Goal: Transaction & Acquisition: Purchase product/service

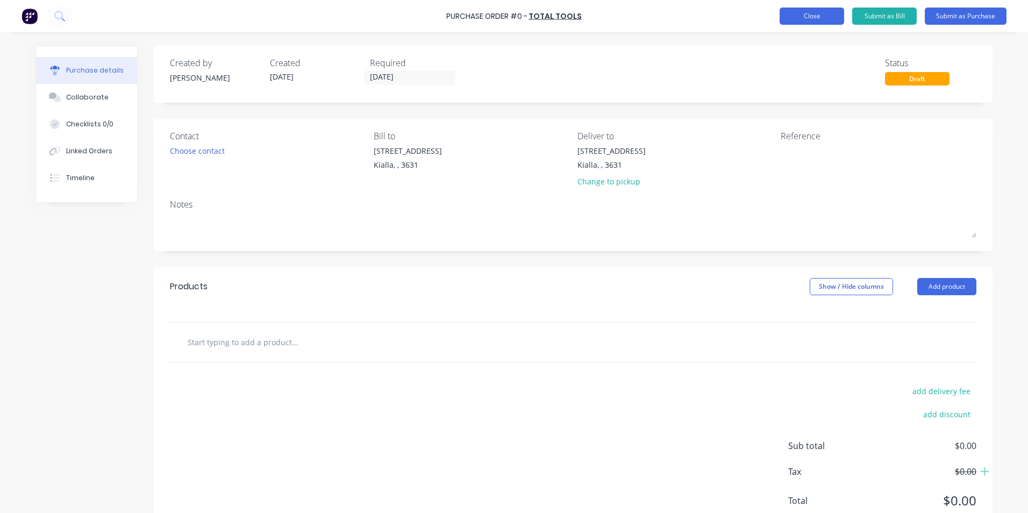
click at [803, 15] on button "Close" at bounding box center [812, 16] width 65 height 17
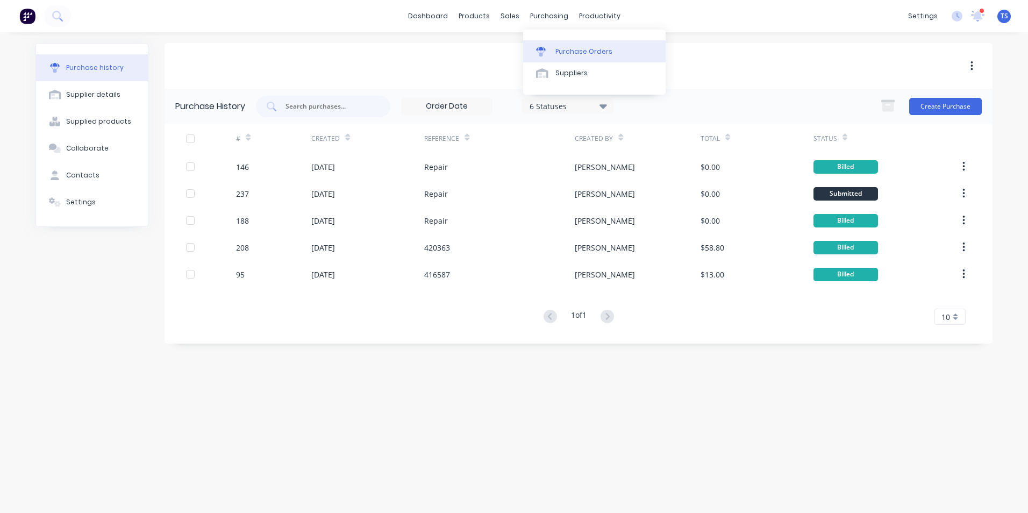
click at [576, 49] on div "Purchase Orders" at bounding box center [583, 52] width 57 height 10
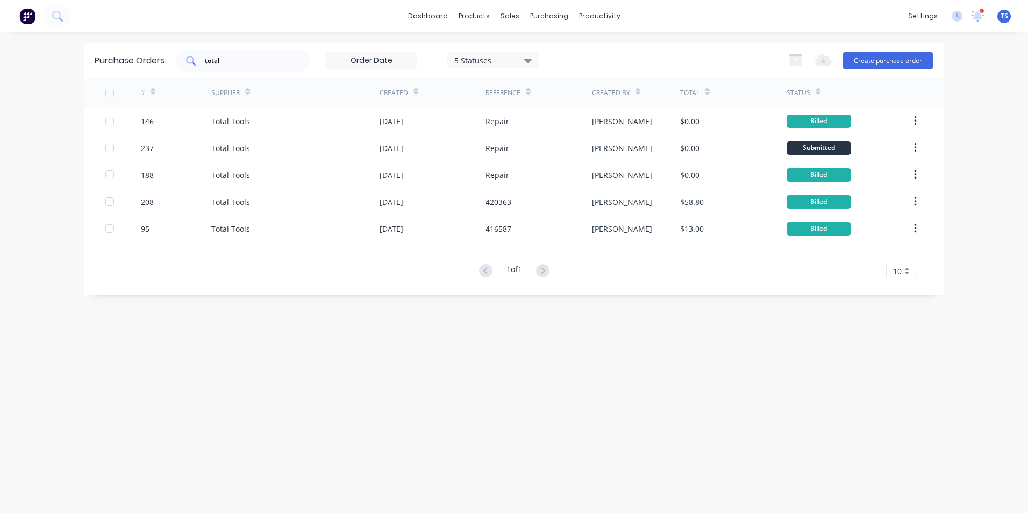
click at [223, 61] on input "total" at bounding box center [248, 60] width 89 height 11
type input "t"
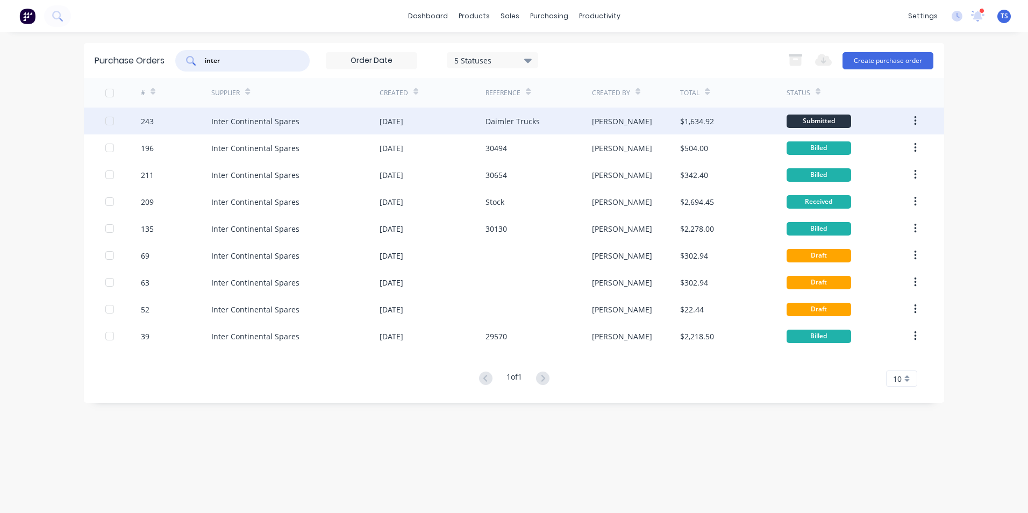
type input "inter"
click at [243, 124] on div "Inter Continental Spares" at bounding box center [255, 121] width 88 height 11
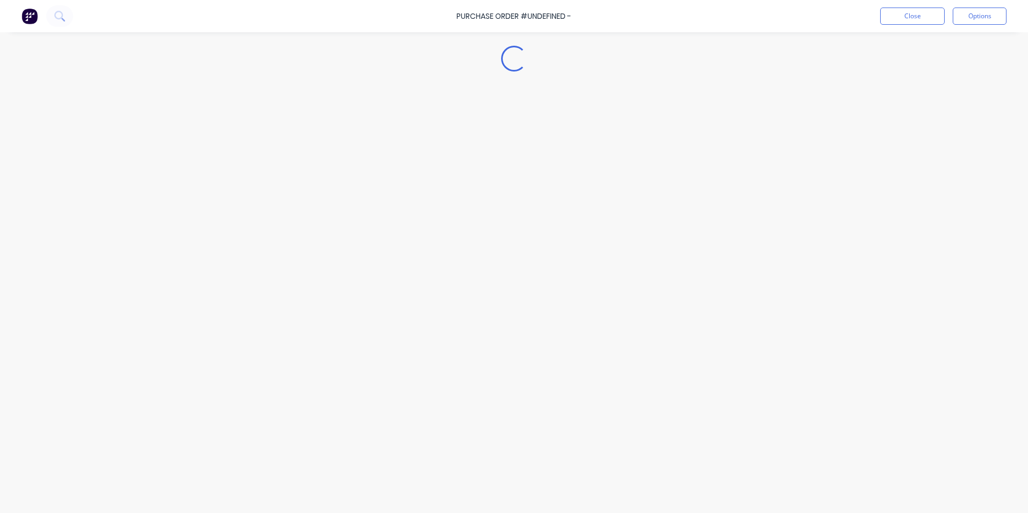
type textarea "x"
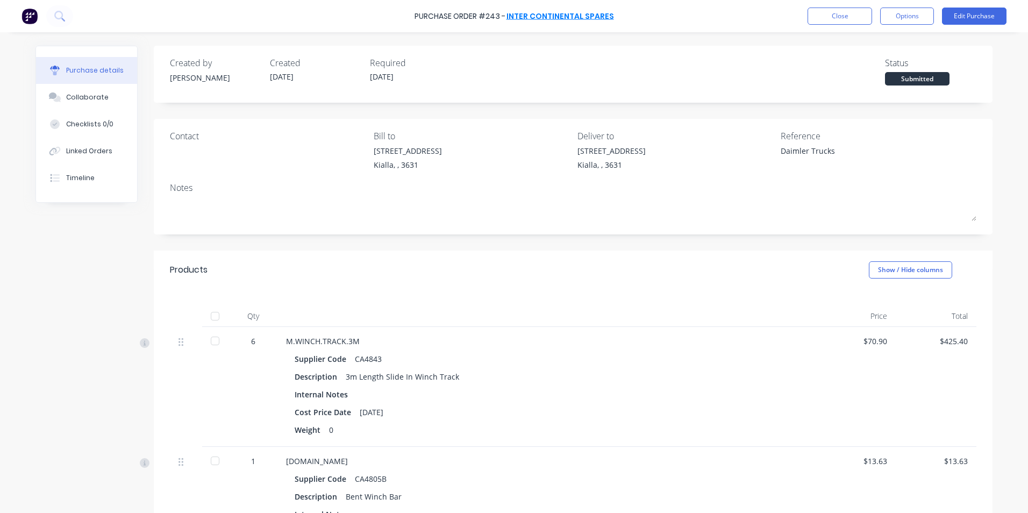
click at [550, 16] on link "Inter Continental Spares" at bounding box center [560, 16] width 108 height 11
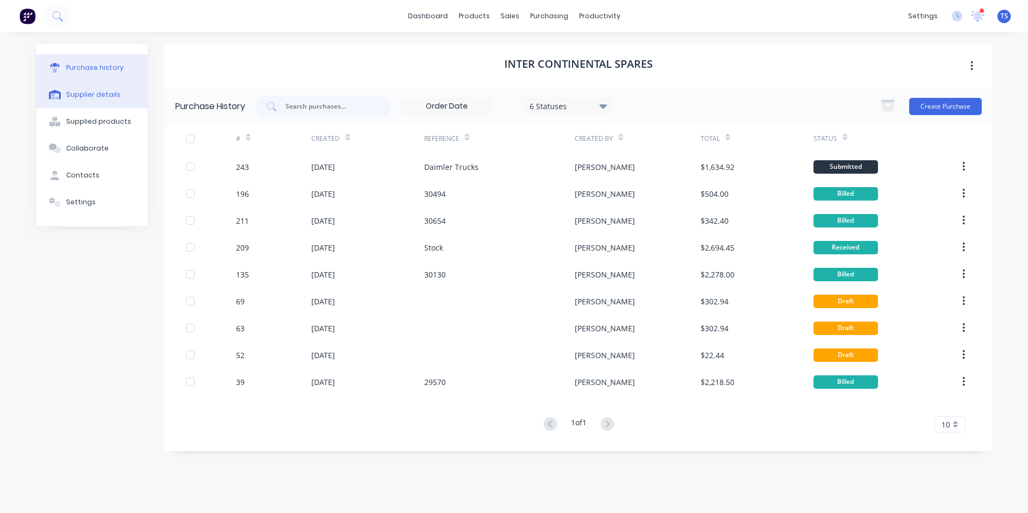
click at [92, 90] on div "Supplier details" at bounding box center [93, 95] width 54 height 10
select select "AU"
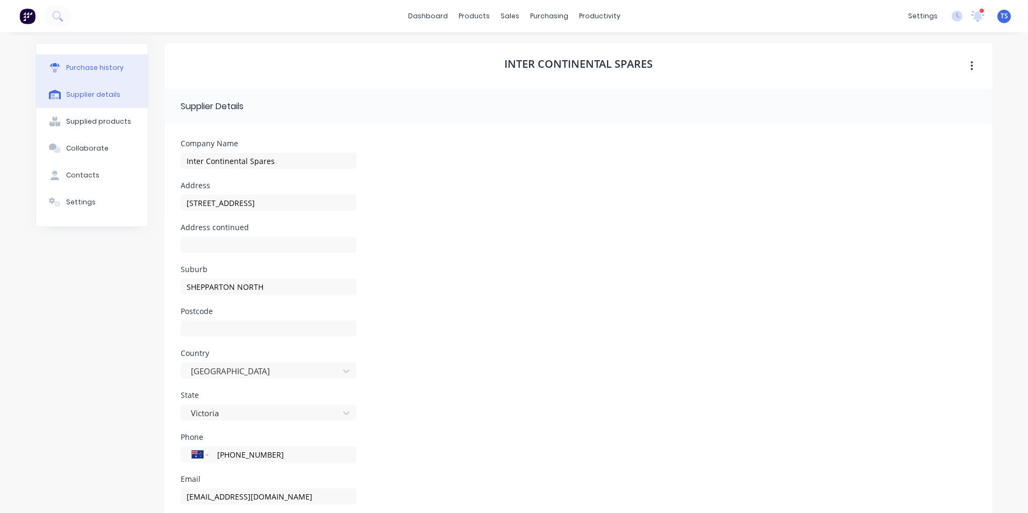
click at [97, 66] on div "Purchase history" at bounding box center [95, 68] width 58 height 10
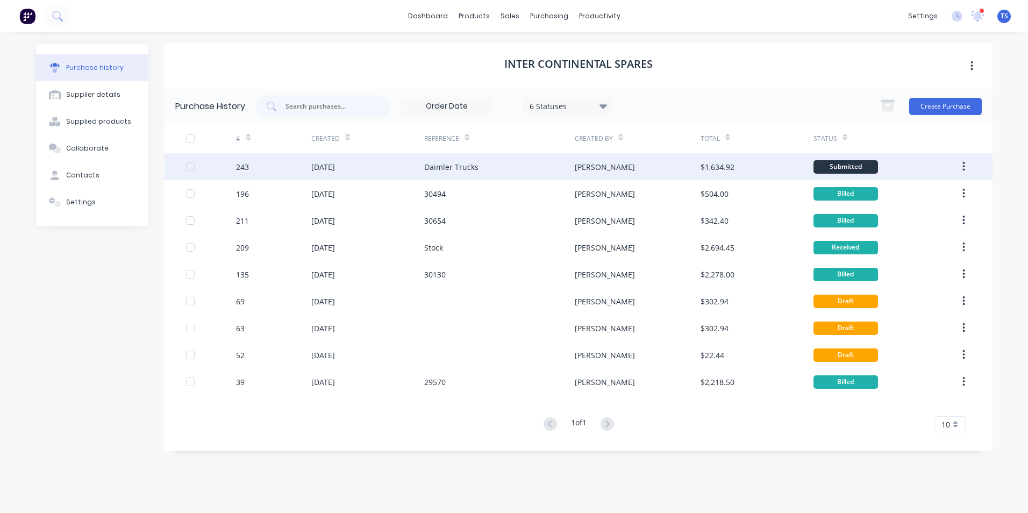
click at [310, 170] on div "243" at bounding box center [273, 166] width 75 height 27
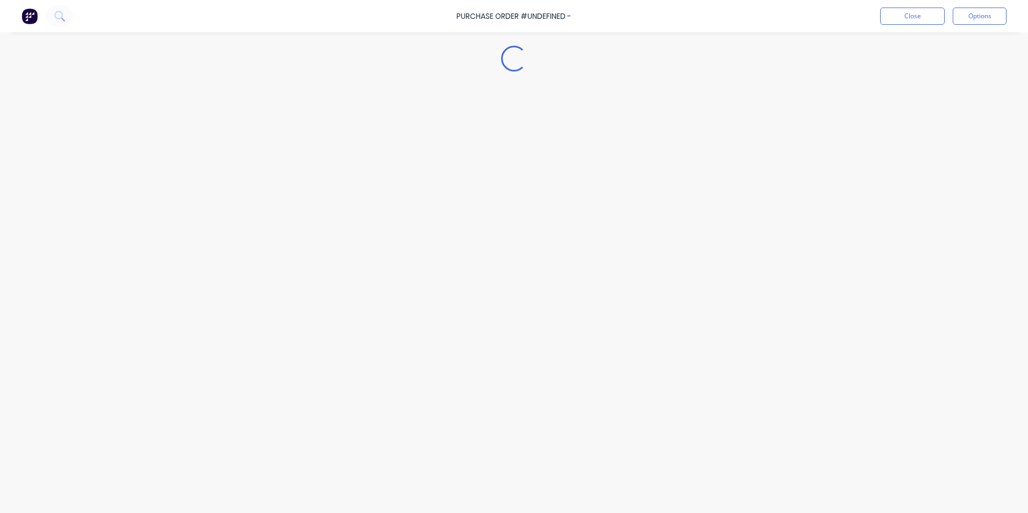
type textarea "x"
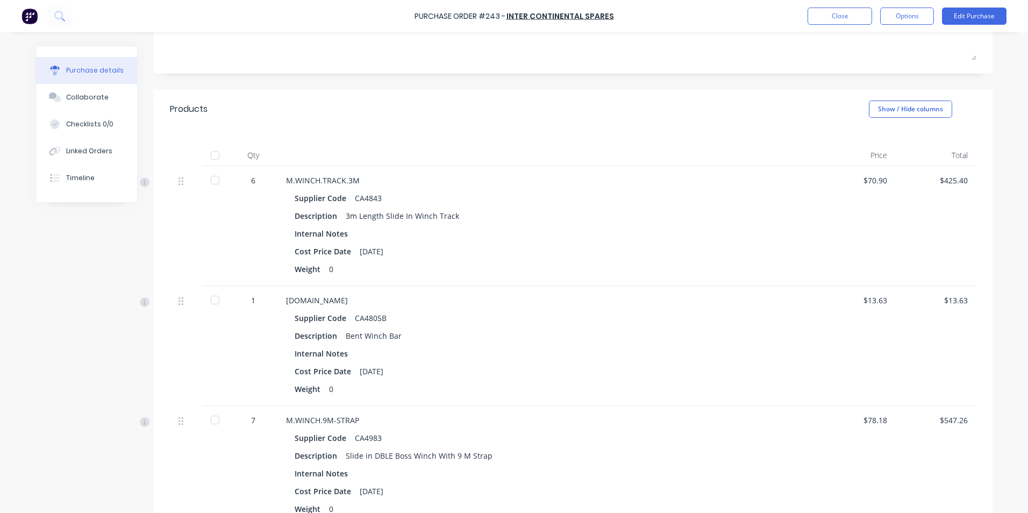
scroll to position [161, 0]
click at [832, 15] on button "Close" at bounding box center [840, 16] width 65 height 17
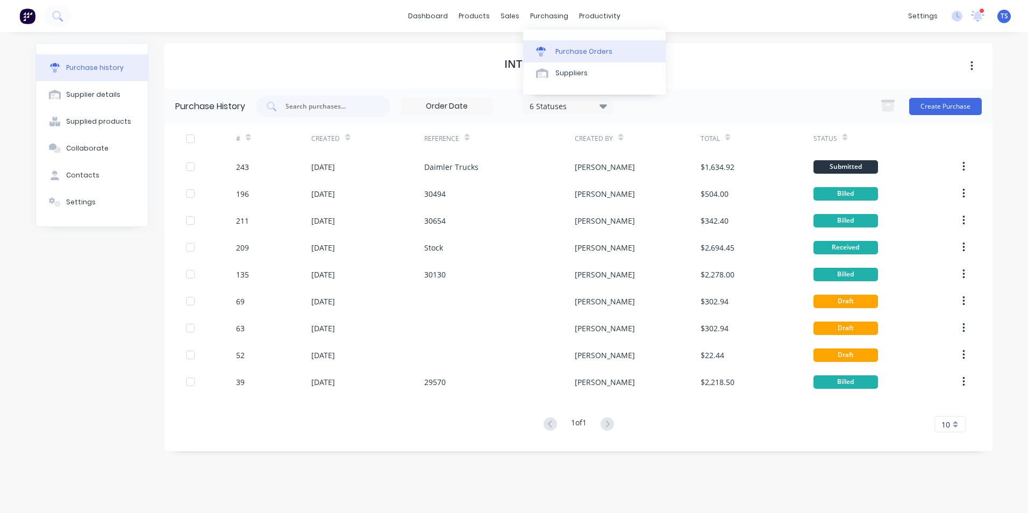
click at [570, 49] on div "Purchase Orders" at bounding box center [583, 52] width 57 height 10
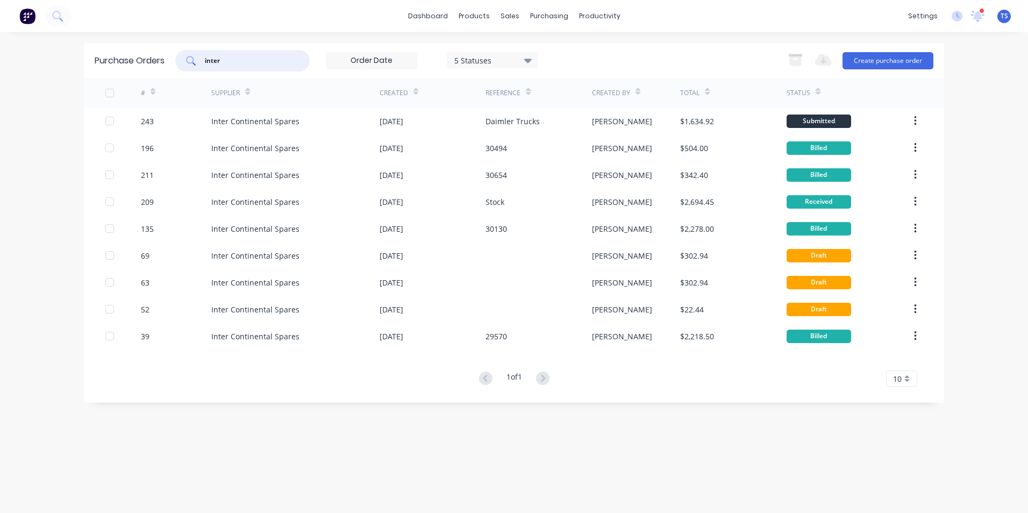
click at [225, 58] on input "inter" at bounding box center [248, 60] width 89 height 11
type input "i"
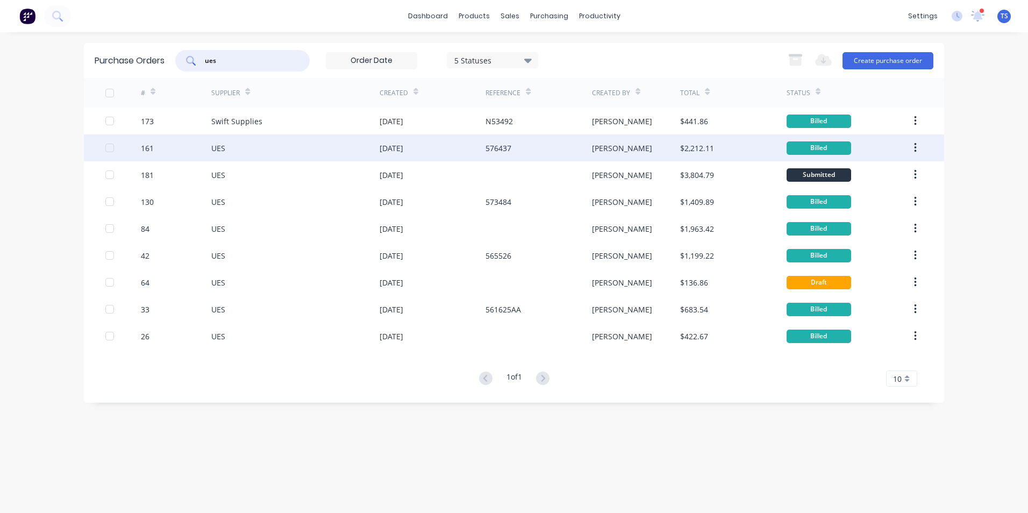
type input "ues"
click at [209, 150] on div "161" at bounding box center [176, 147] width 71 height 27
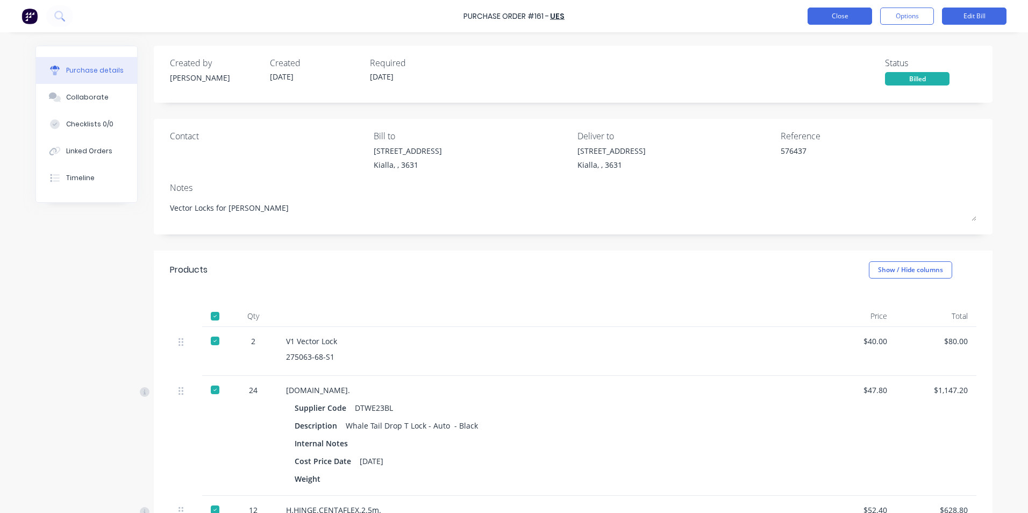
click at [834, 19] on button "Close" at bounding box center [840, 16] width 65 height 17
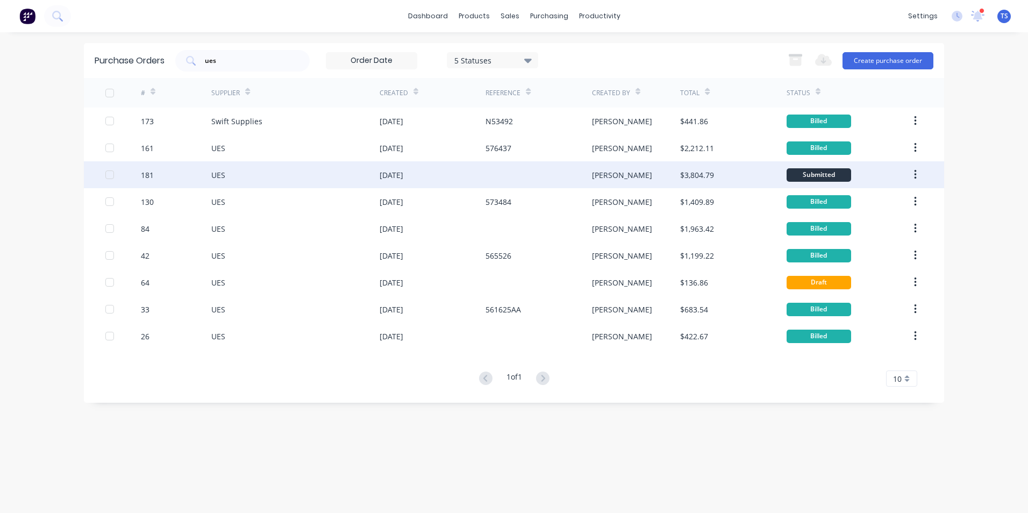
click at [143, 176] on div "181" at bounding box center [147, 174] width 13 height 11
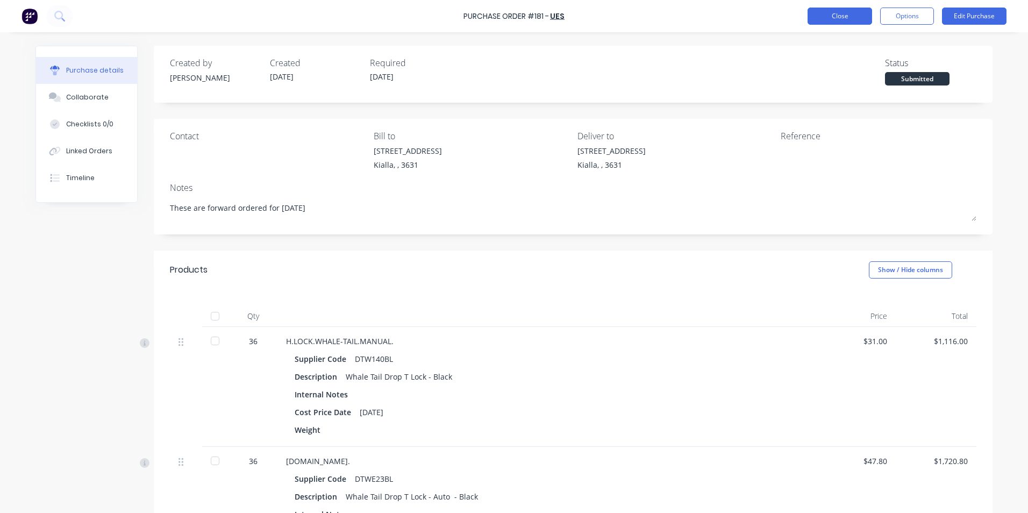
click at [853, 12] on button "Close" at bounding box center [840, 16] width 65 height 17
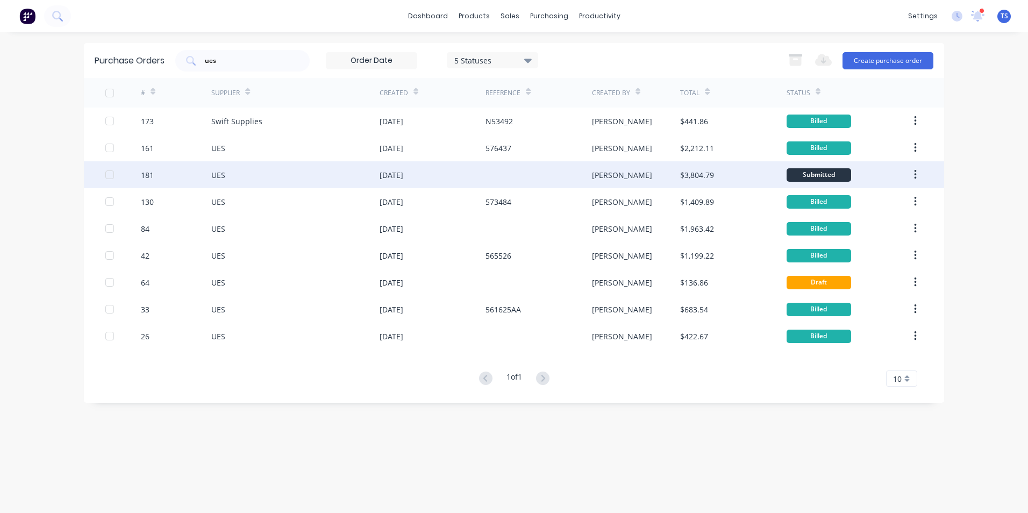
click at [232, 179] on div "UES" at bounding box center [295, 174] width 168 height 27
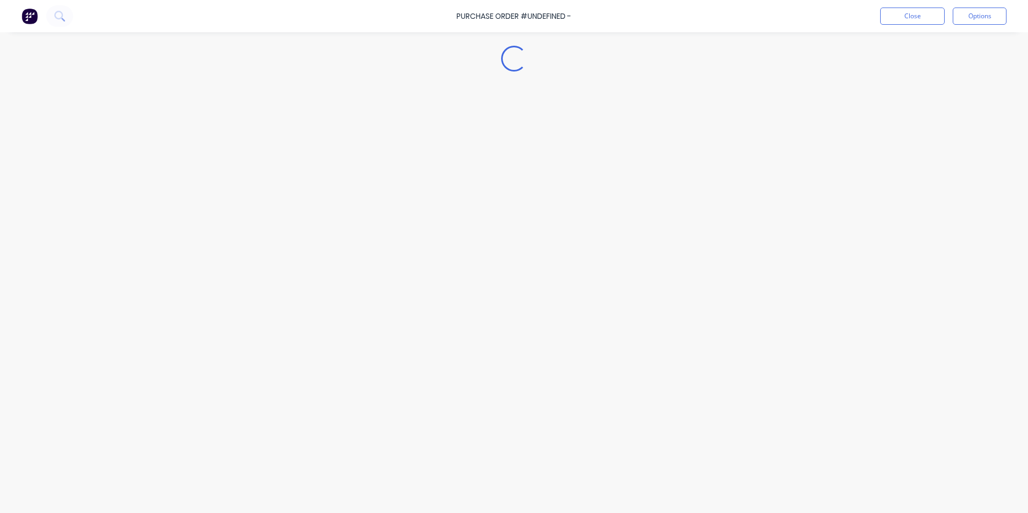
type textarea "x"
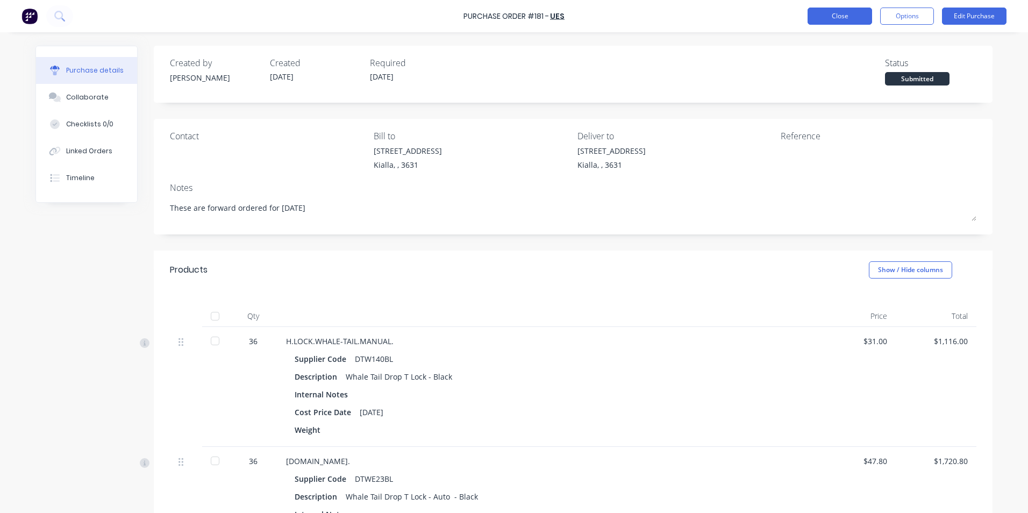
click at [852, 13] on button "Close" at bounding box center [840, 16] width 65 height 17
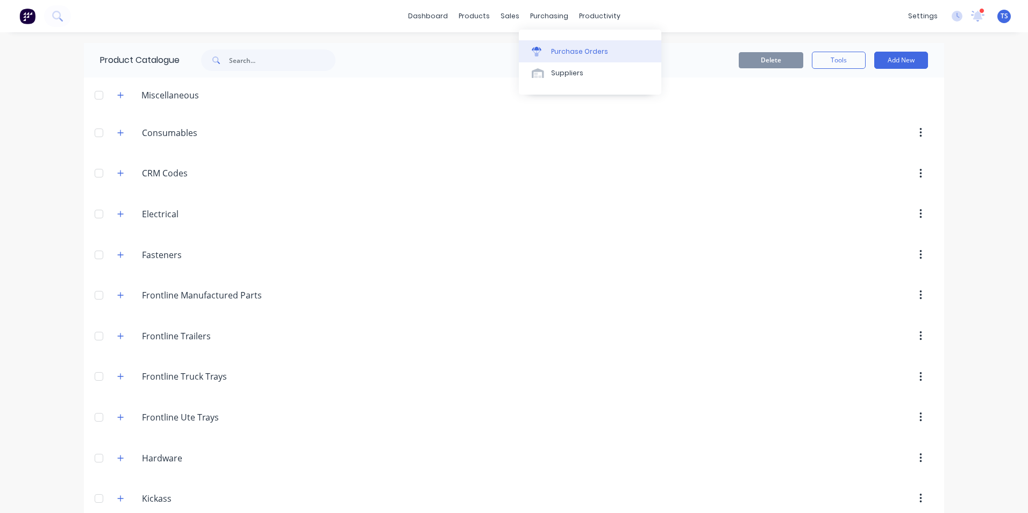
click at [560, 50] on div "Purchase Orders" at bounding box center [579, 52] width 57 height 10
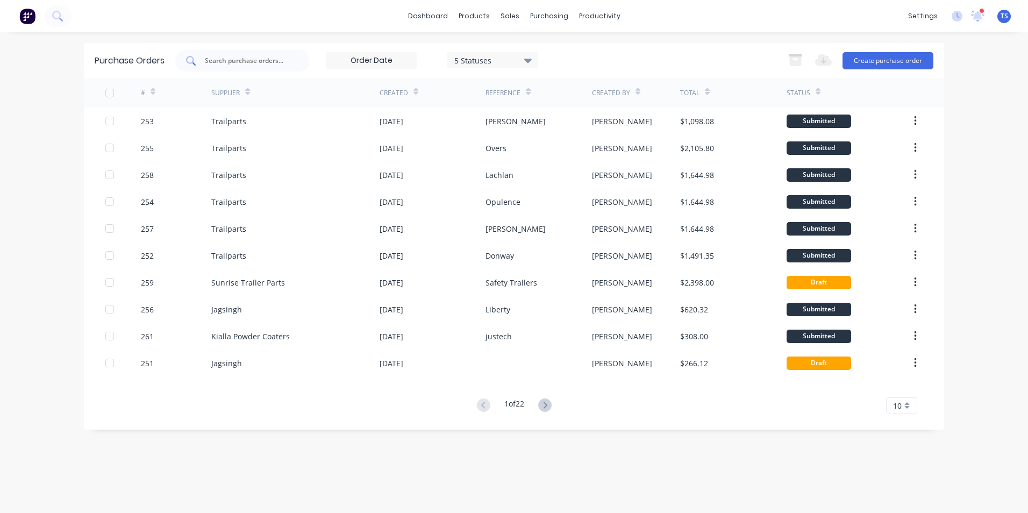
click at [227, 59] on input "text" at bounding box center [248, 60] width 89 height 11
type input "inter"
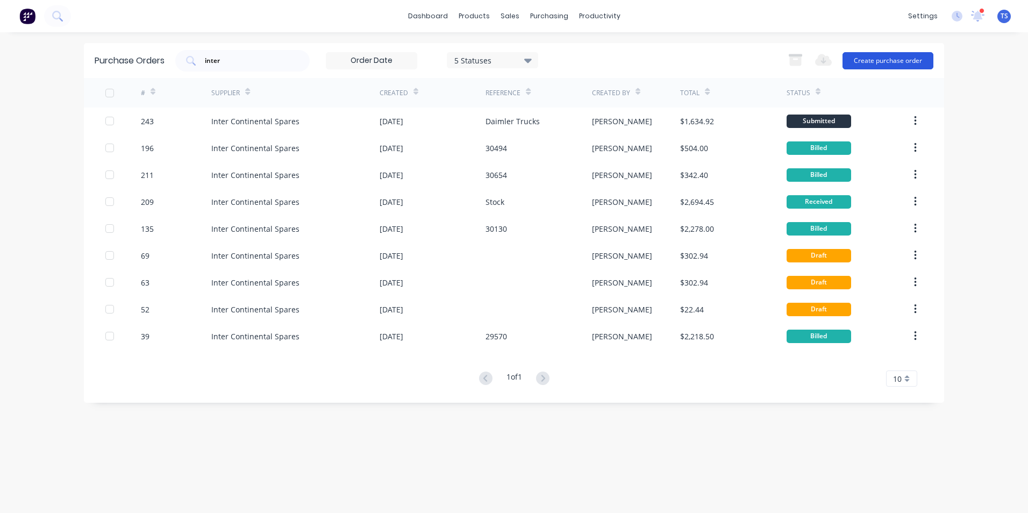
click at [880, 61] on button "Create purchase order" at bounding box center [887, 60] width 91 height 17
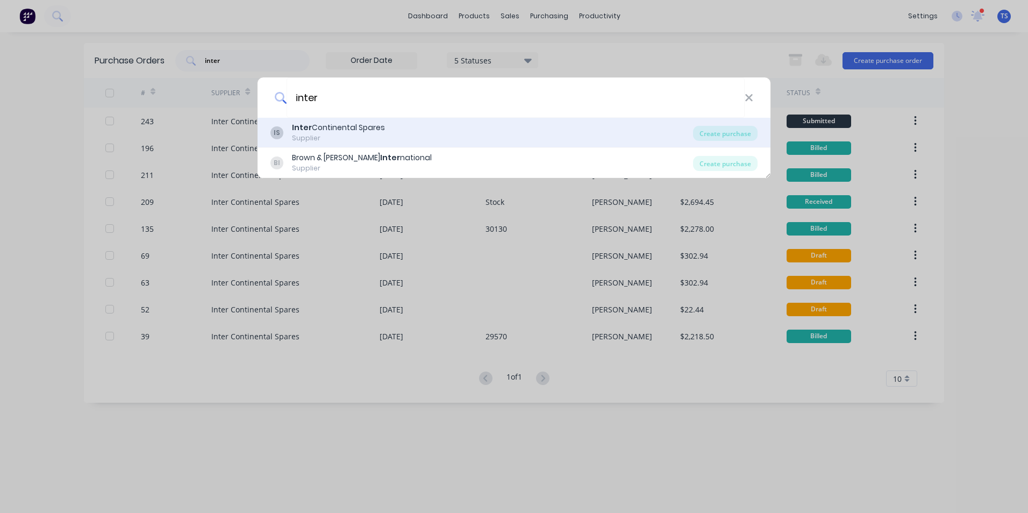
type input "inter"
click at [351, 131] on div "Inter Continental Spares" at bounding box center [338, 127] width 93 height 11
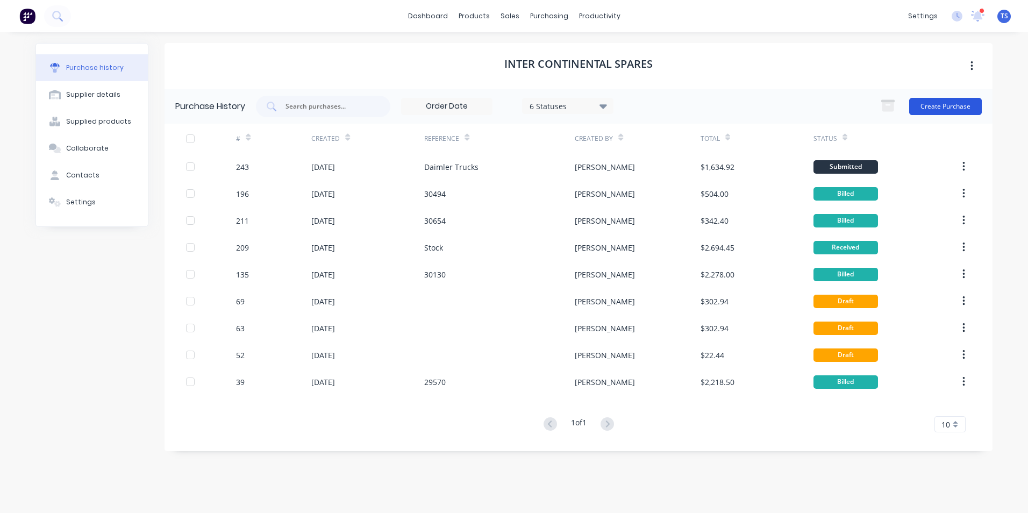
click at [945, 108] on button "Create Purchase" at bounding box center [945, 106] width 73 height 17
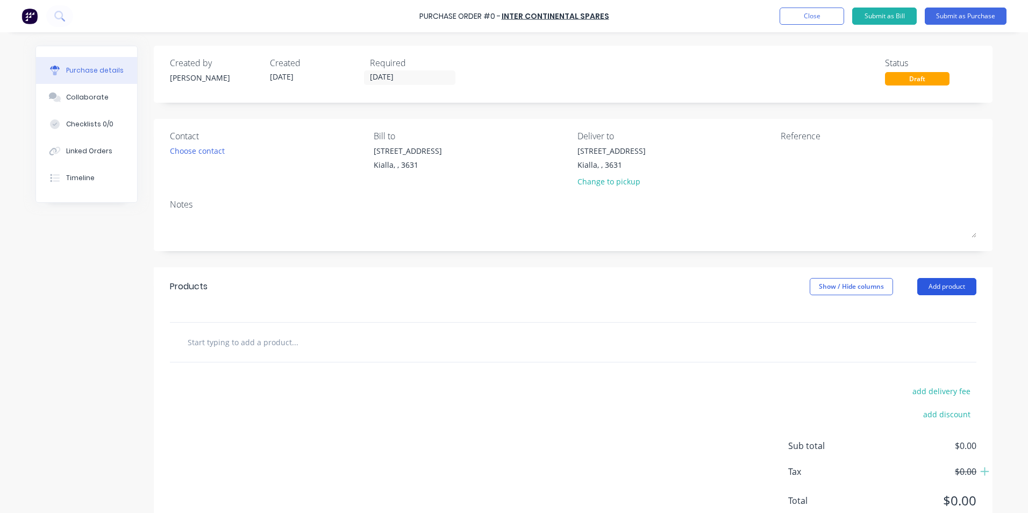
click at [939, 289] on button "Add product" at bounding box center [946, 286] width 59 height 17
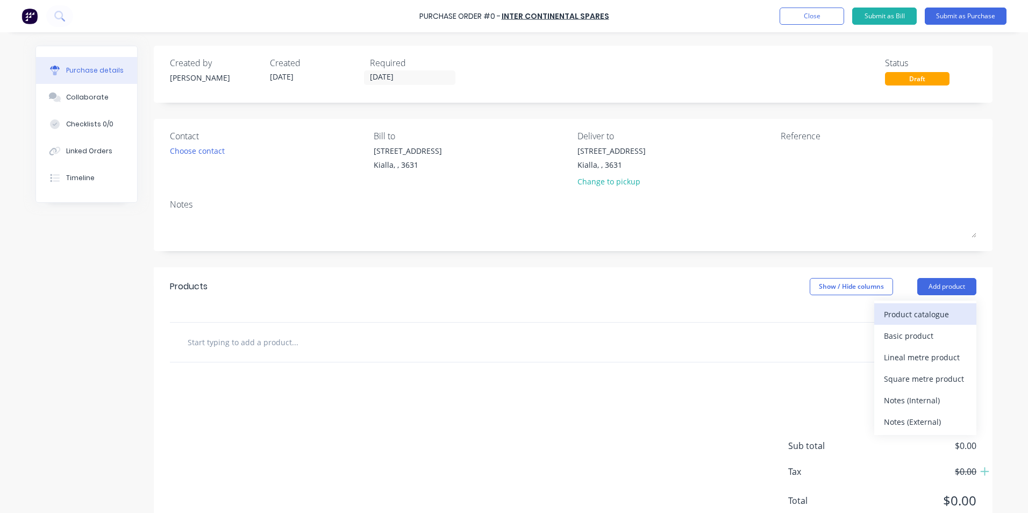
click at [905, 313] on div "Product catalogue" at bounding box center [925, 314] width 83 height 16
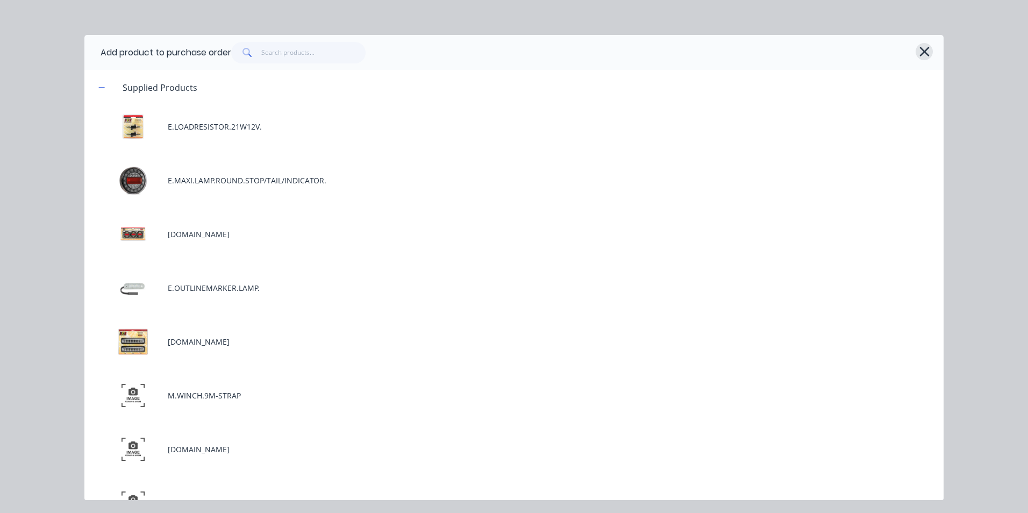
click at [926, 52] on icon "button" at bounding box center [924, 51] width 11 height 15
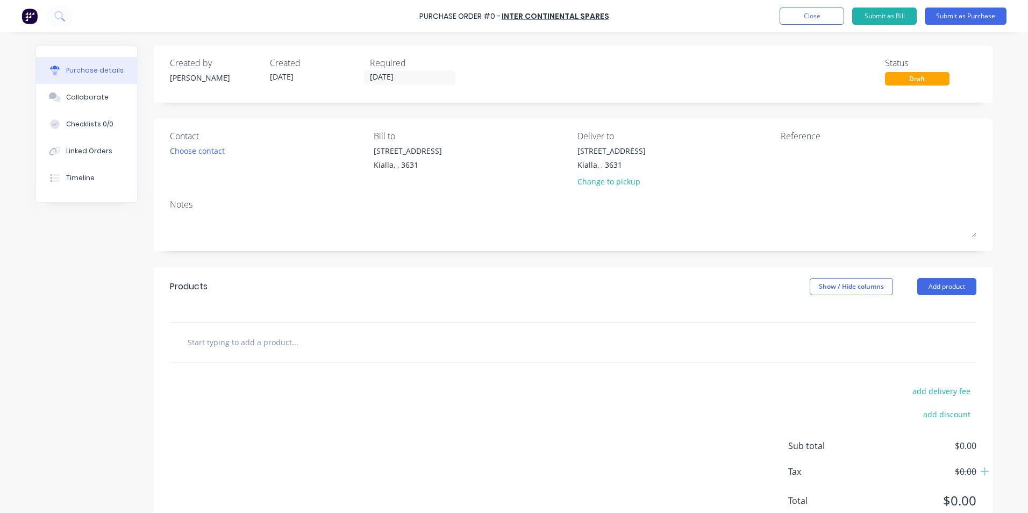
click at [199, 341] on input "text" at bounding box center [294, 342] width 215 height 22
click at [215, 332] on input "text" at bounding box center [294, 342] width 215 height 22
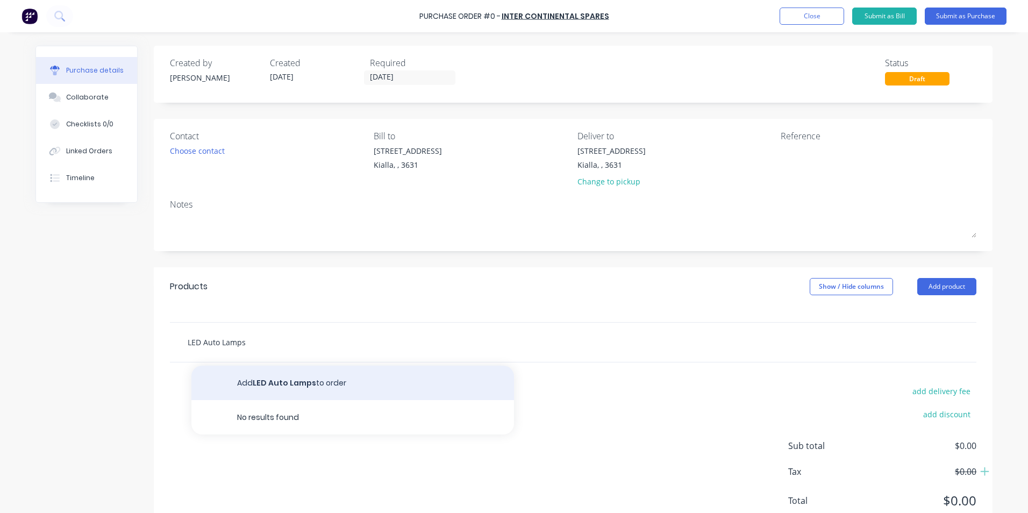
type input "LED Auto Lamps"
click at [303, 379] on button "Add LED Auto Lamps to order" at bounding box center [352, 383] width 323 height 34
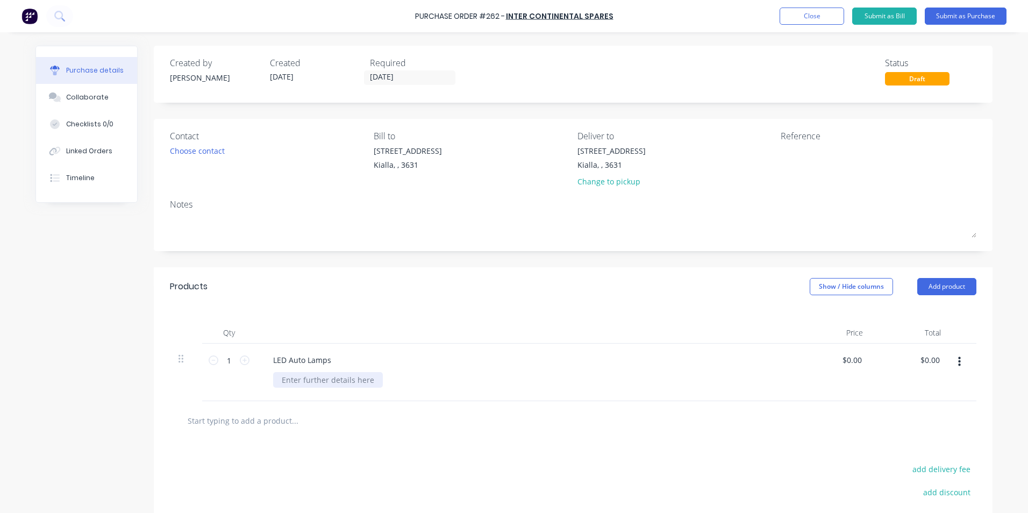
click at [278, 375] on div at bounding box center [328, 380] width 110 height 16
click at [242, 361] on icon at bounding box center [245, 360] width 10 height 10
type input "2"
click at [257, 420] on input "text" at bounding box center [294, 421] width 215 height 22
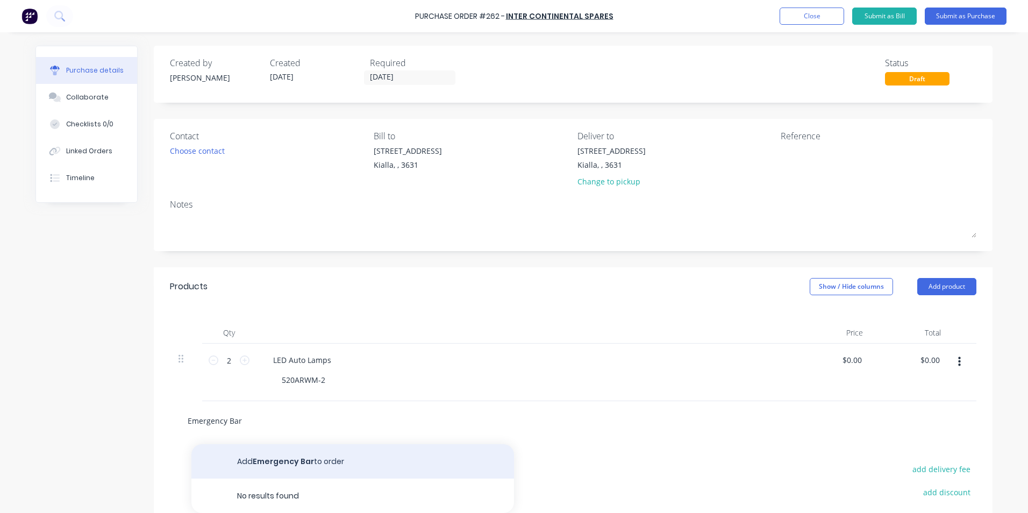
type input "Emergency Bar"
click at [273, 466] on button "Add Emergency Bar to order" at bounding box center [352, 461] width 323 height 34
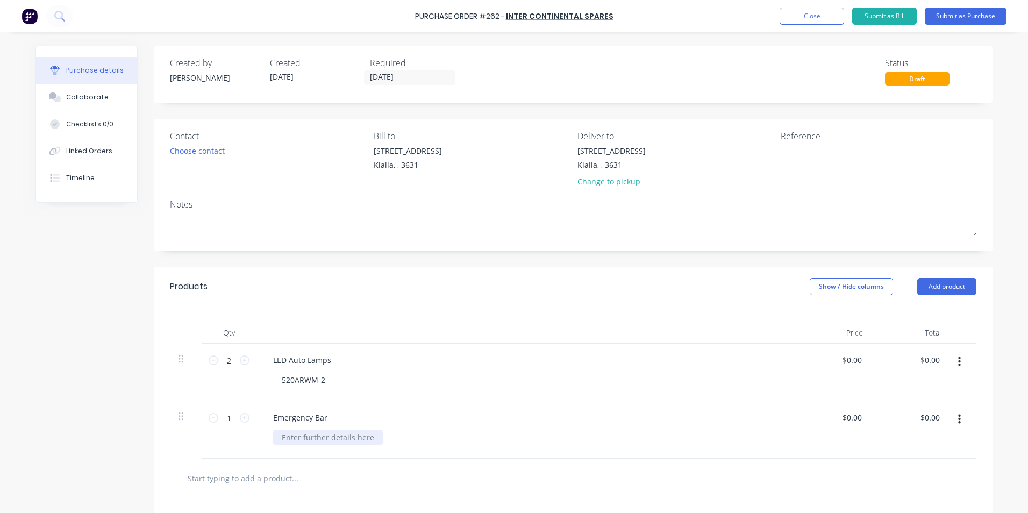
click at [284, 441] on div at bounding box center [328, 438] width 110 height 16
click at [613, 435] on div "LM380ATM" at bounding box center [529, 438] width 512 height 16
click at [786, 149] on textarea at bounding box center [848, 157] width 134 height 24
type textarea "GV plaster"
type textarea "x"
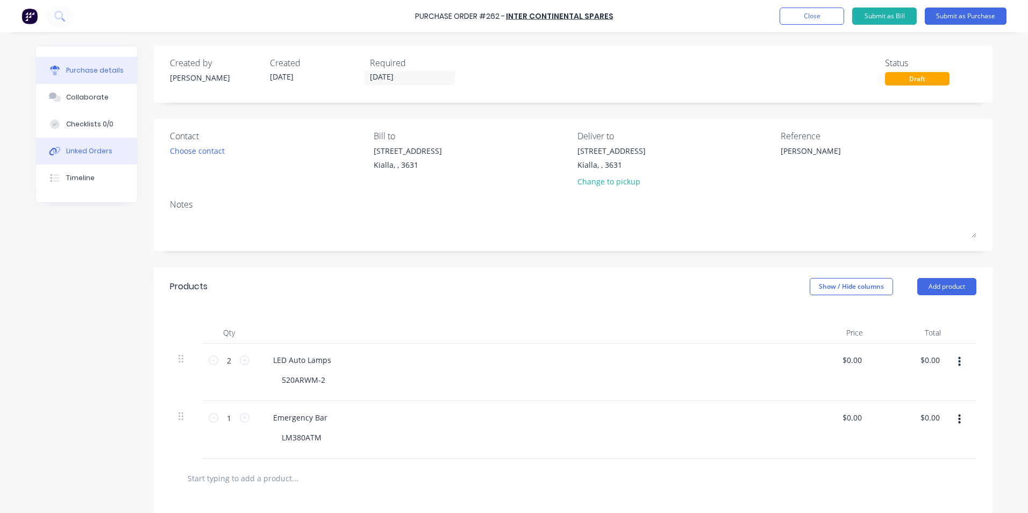
type textarea "GV plaster"
click at [76, 152] on div "Linked Orders" at bounding box center [89, 151] width 46 height 10
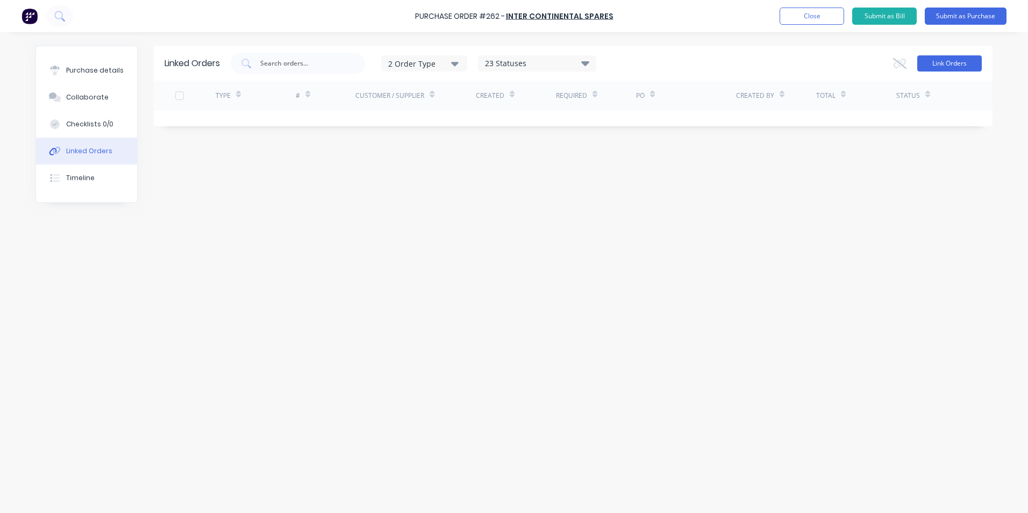
click at [960, 64] on button "Link Orders" at bounding box center [949, 63] width 65 height 16
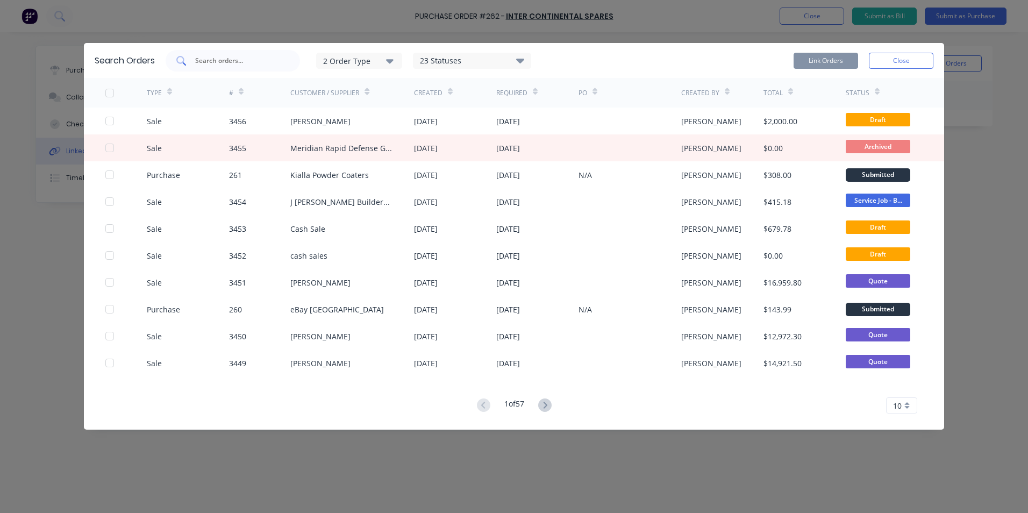
click at [201, 58] on input "text" at bounding box center [238, 60] width 89 height 11
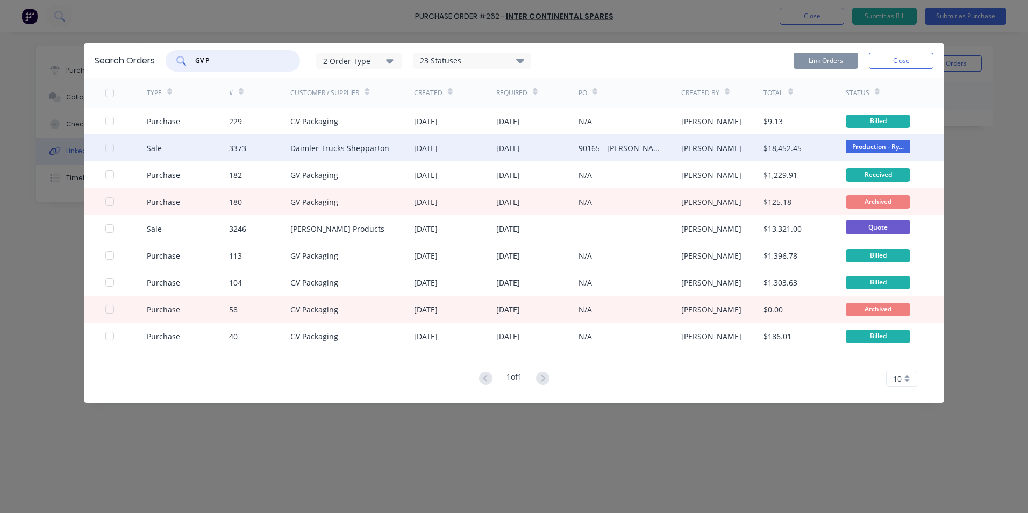
type input "GV P"
click at [323, 146] on div "Daimler Trucks Shepparton" at bounding box center [339, 147] width 99 height 11
click at [109, 149] on div at bounding box center [110, 148] width 22 height 22
click at [821, 62] on button "Link Orders" at bounding box center [826, 61] width 65 height 16
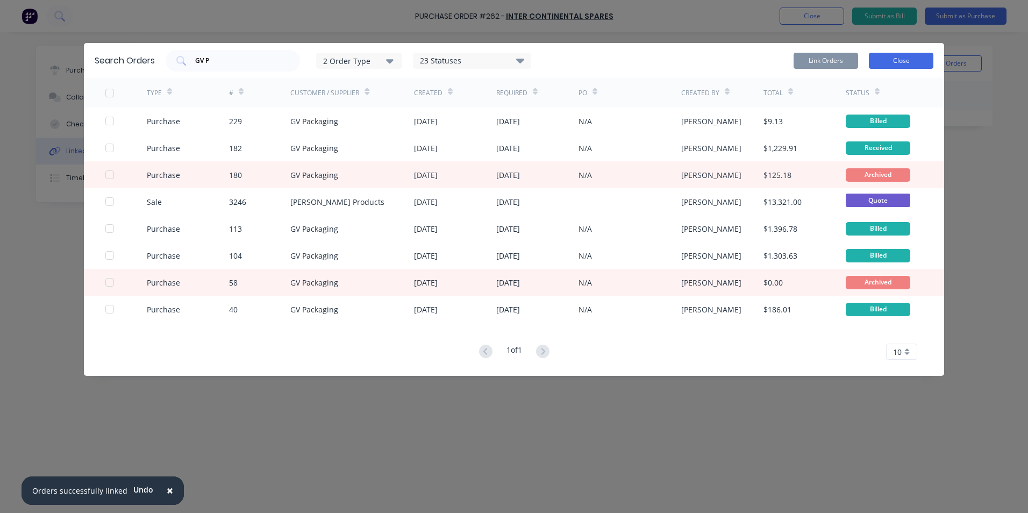
click at [895, 59] on button "Close" at bounding box center [901, 61] width 65 height 16
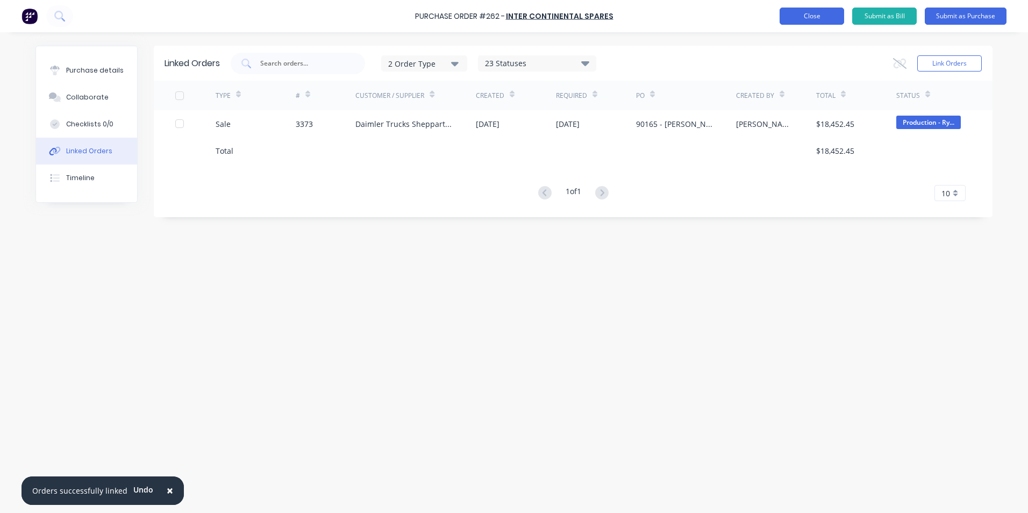
click at [805, 20] on button "Close" at bounding box center [812, 16] width 65 height 17
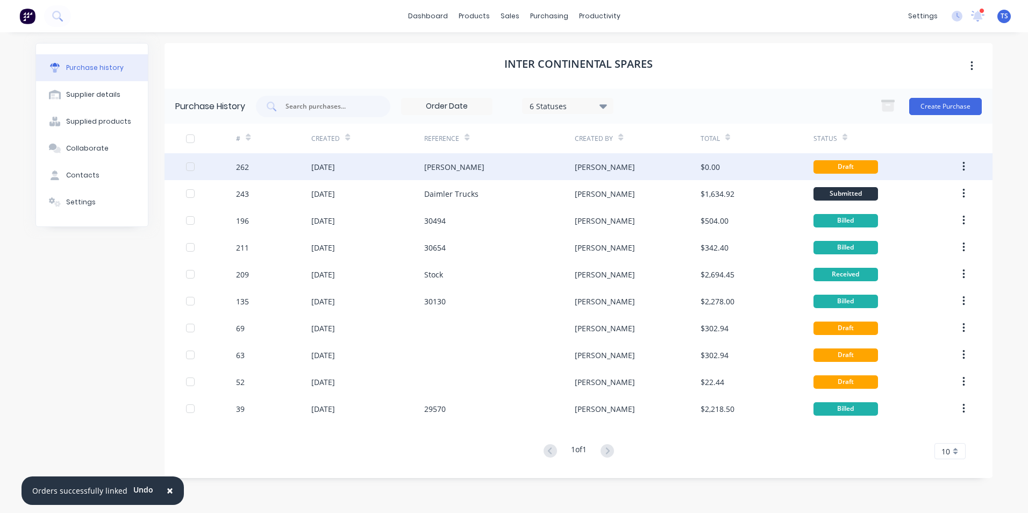
click at [331, 168] on div "[DATE]" at bounding box center [323, 166] width 24 height 11
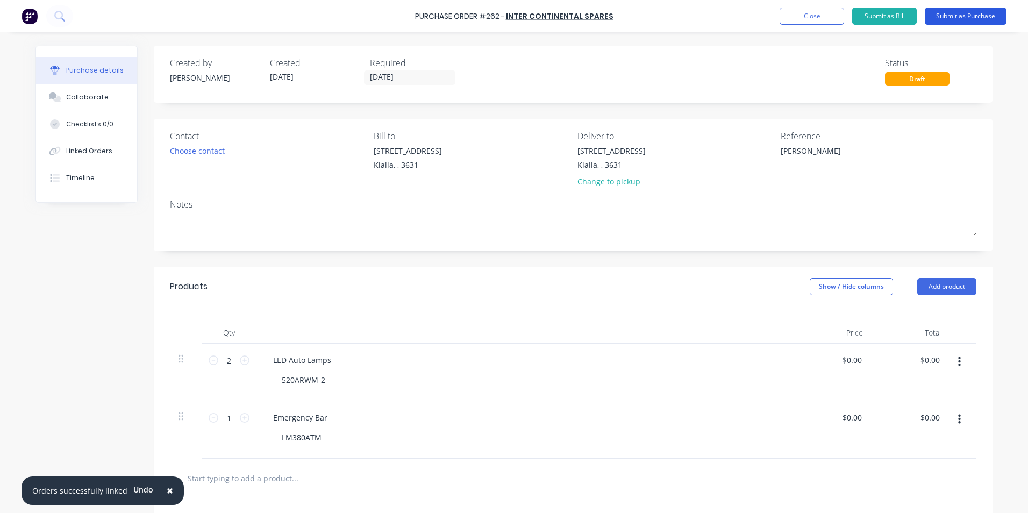
click at [977, 16] on button "Submit as Purchase" at bounding box center [966, 16] width 82 height 17
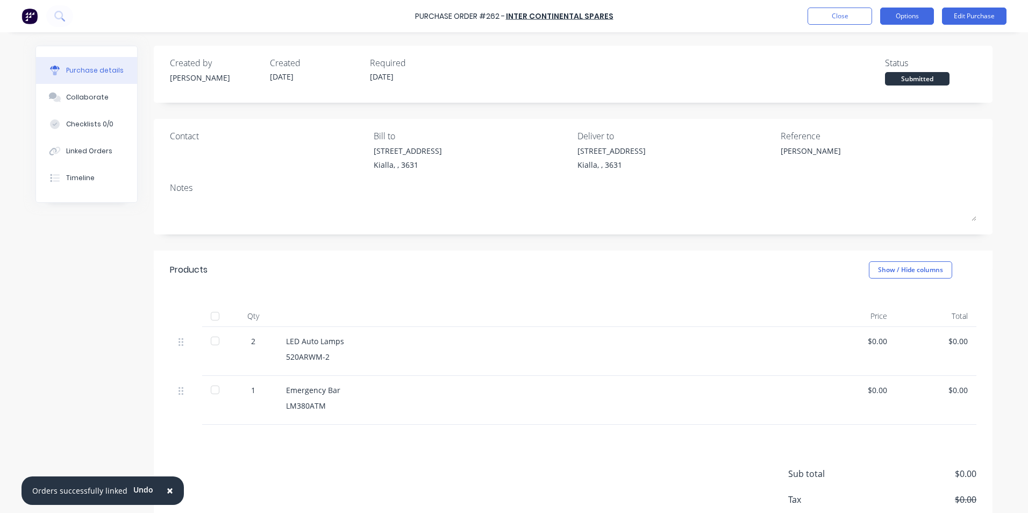
click at [913, 16] on button "Options" at bounding box center [907, 16] width 54 height 17
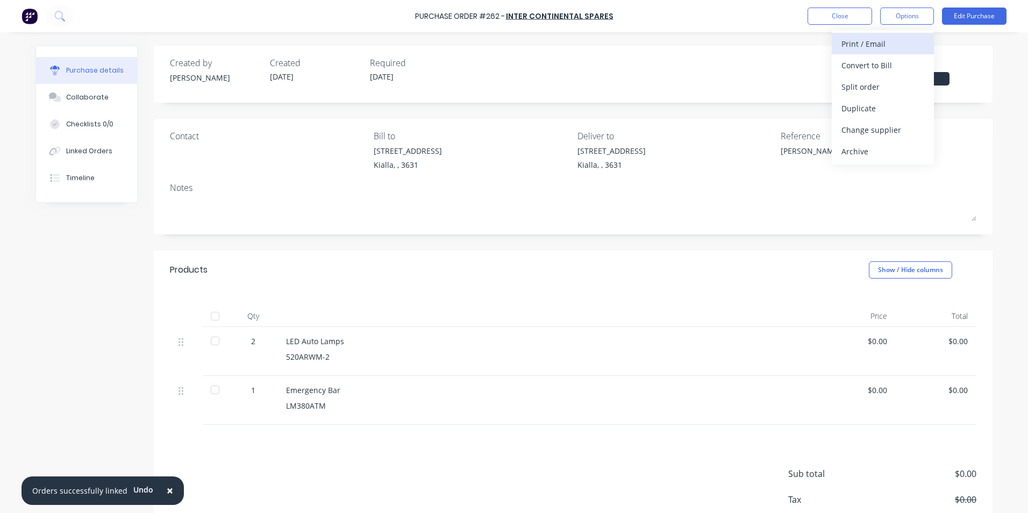
click at [895, 48] on div "Print / Email" at bounding box center [882, 44] width 83 height 16
click at [888, 68] on div "With pricing" at bounding box center [882, 66] width 83 height 16
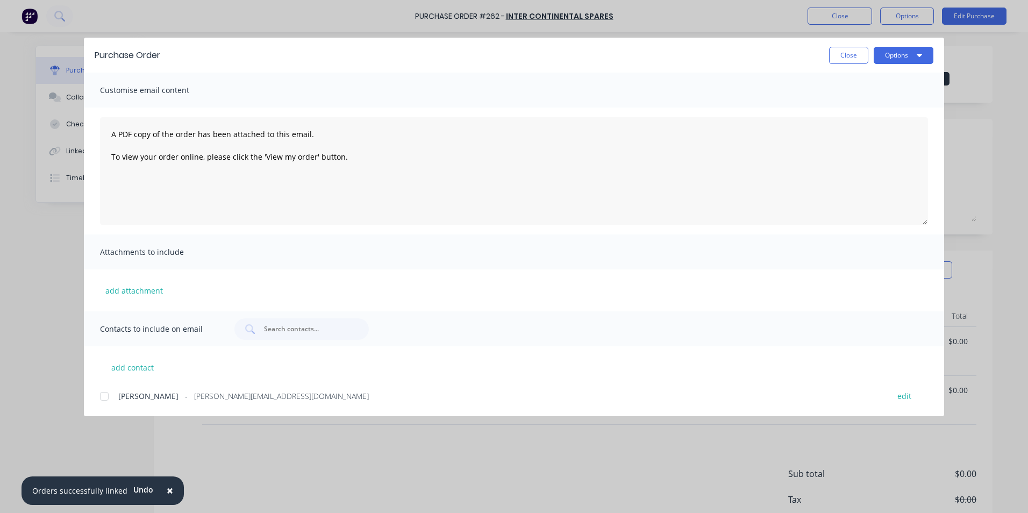
click at [103, 394] on div at bounding box center [105, 396] width 22 height 22
click at [897, 55] on button "Options" at bounding box center [904, 55] width 60 height 17
click at [863, 127] on div "Email" at bounding box center [882, 126] width 83 height 16
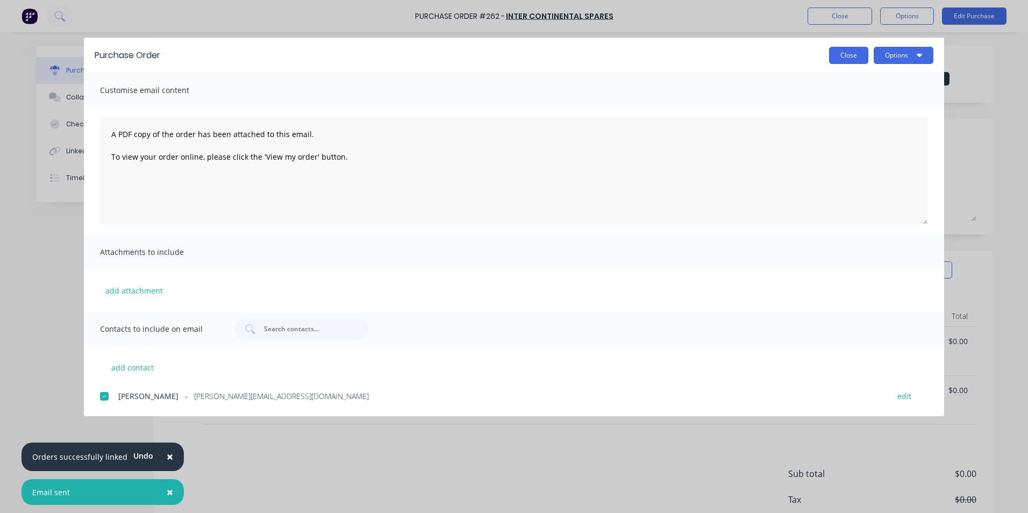
click at [839, 58] on button "Close" at bounding box center [848, 55] width 39 height 17
type textarea "x"
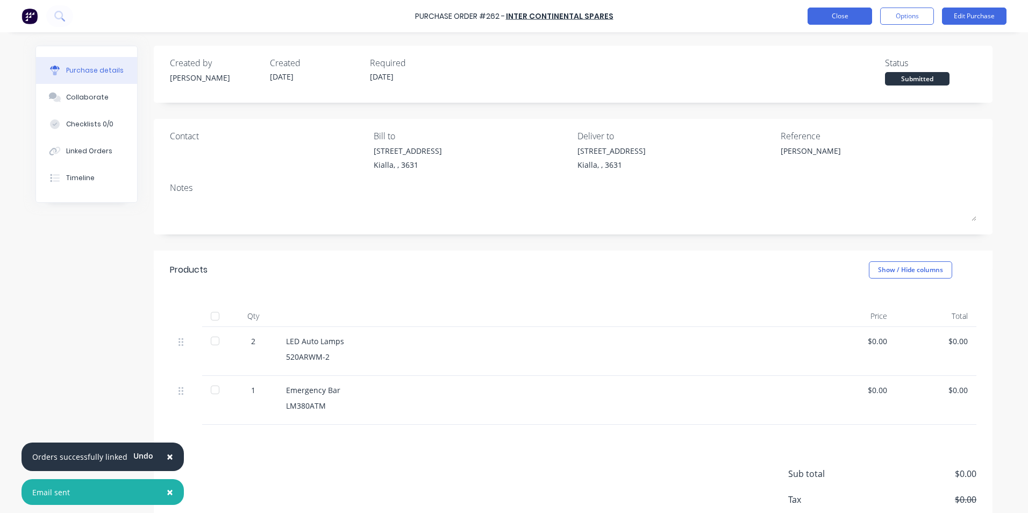
click at [844, 15] on button "Close" at bounding box center [840, 16] width 65 height 17
